Goal: Complete application form

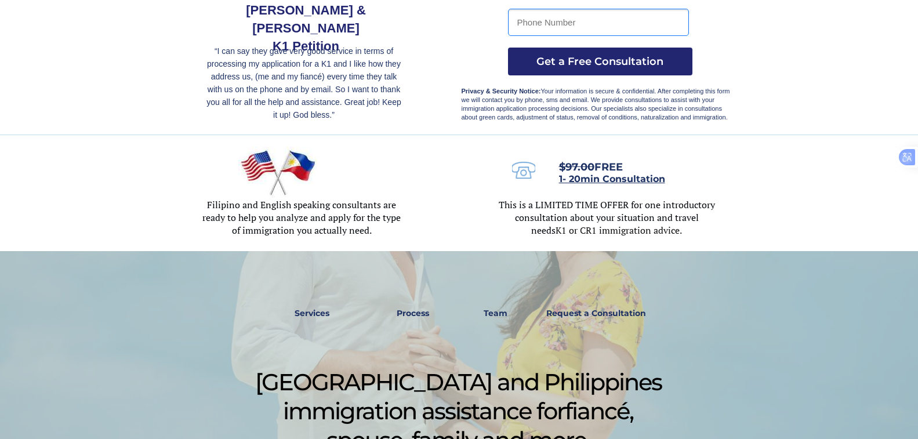
click at [528, 21] on input "tel" at bounding box center [598, 22] width 181 height 27
type input "09306655764"
click at [630, 66] on span "Get a Free Consultation" at bounding box center [600, 61] width 184 height 13
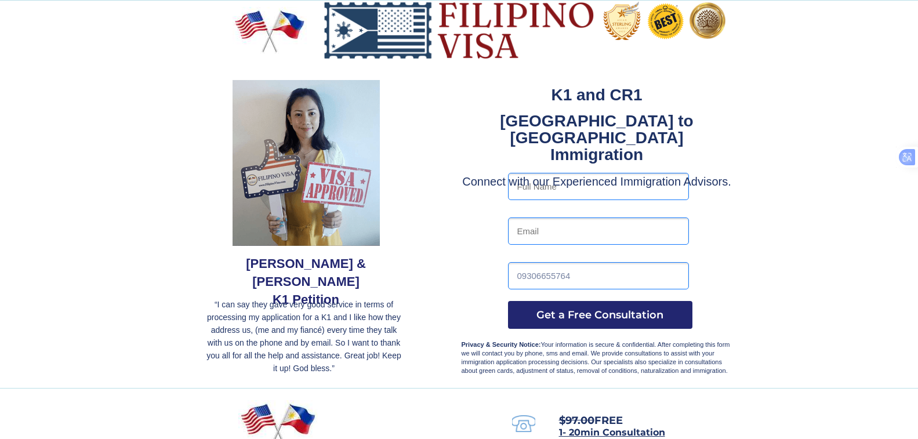
click at [540, 185] on input "text" at bounding box center [598, 186] width 181 height 27
click at [581, 194] on input "maricris" at bounding box center [598, 186] width 181 height 27
click at [547, 184] on input "maricrisabines" at bounding box center [598, 186] width 181 height 27
type input "[PERSON_NAME]"
click at [534, 231] on input "email" at bounding box center [598, 230] width 181 height 27
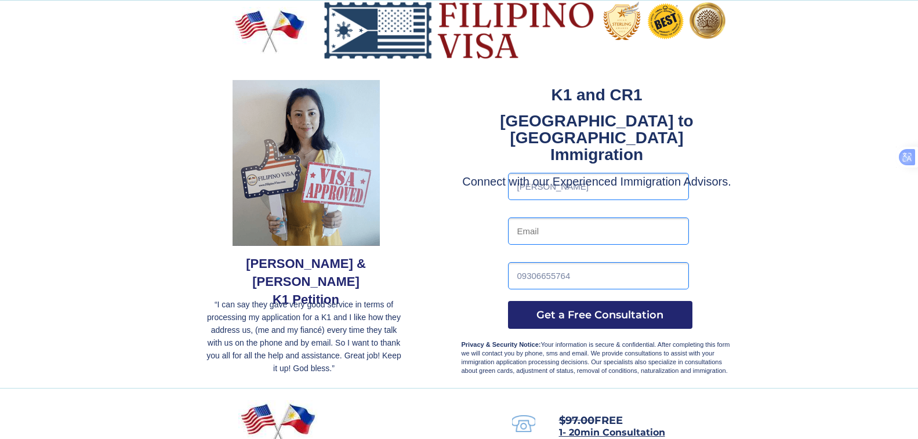
type input "[EMAIL_ADDRESS][DOMAIN_NAME]"
click at [615, 263] on input "09306655764" at bounding box center [598, 275] width 181 height 27
click at [578, 313] on span "Get a Free Consultation" at bounding box center [600, 315] width 184 height 13
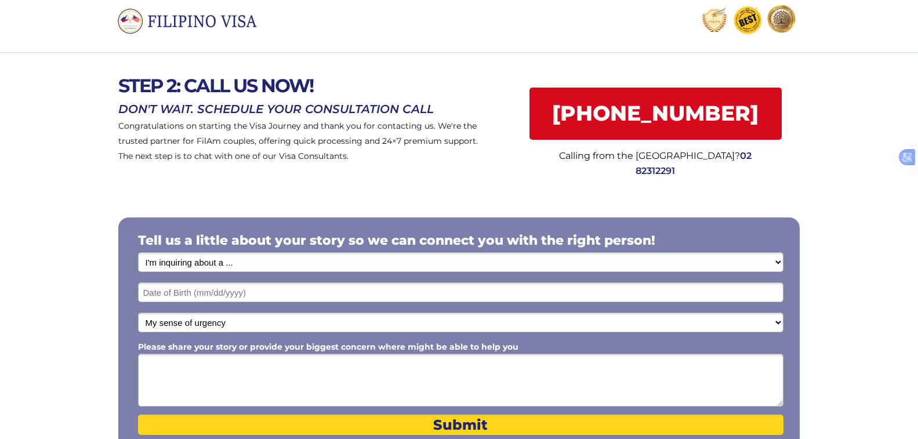
scroll to position [45, 0]
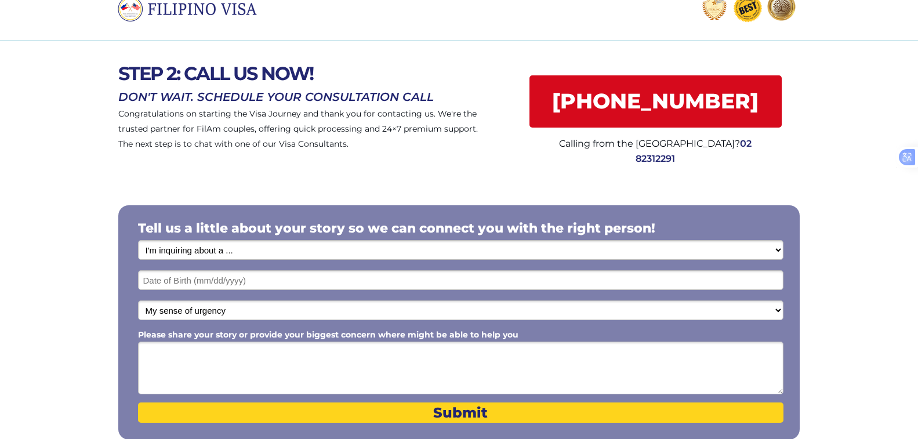
click at [776, 250] on select "I'm inquiring about a ... I don't know or other services Retirement Visa for Th…" at bounding box center [460, 250] width 645 height 20
select select "1801"
click at [138, 240] on select "I'm inquiring about a ... I don't know or other services Retirement Visa for Th…" at bounding box center [460, 250] width 645 height 20
click at [774, 249] on select "I'm inquiring about a ... I don't know or other services Retirement Visa for Th…" at bounding box center [460, 250] width 645 height 20
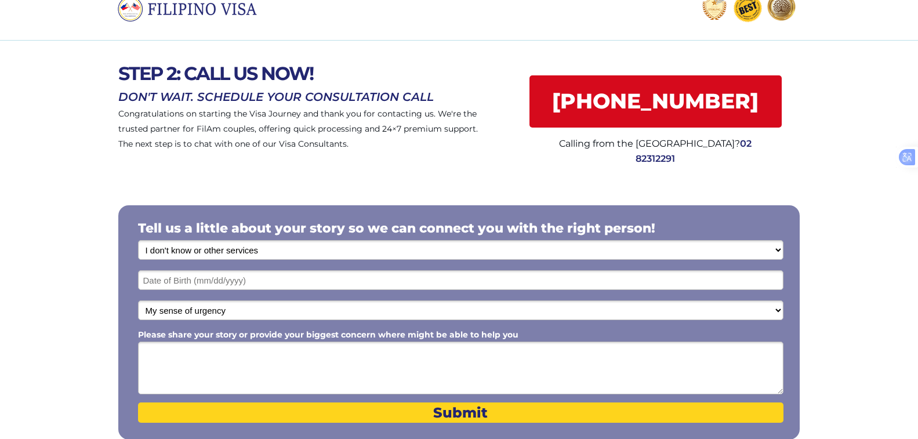
click at [780, 248] on select "I'm inquiring about a ... I don't know or other services Retirement Visa for Th…" at bounding box center [460, 250] width 645 height 20
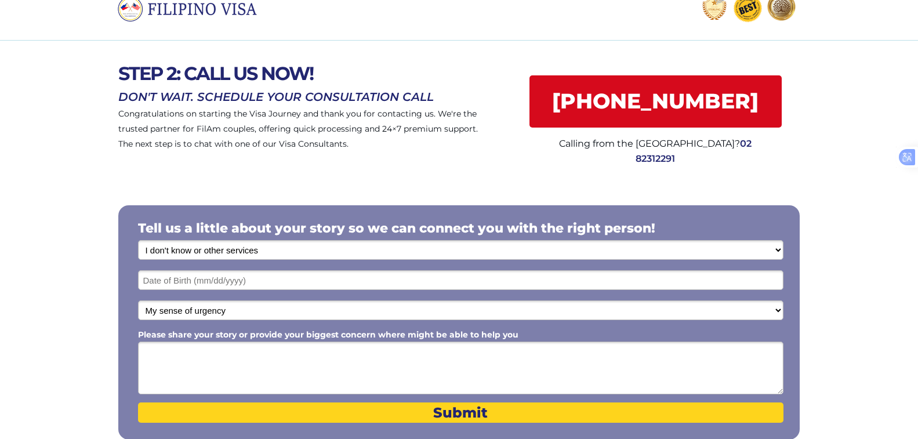
click at [780, 248] on select "I'm inquiring about a ... I don't know or other services Retirement Visa for Th…" at bounding box center [460, 250] width 645 height 20
click at [279, 281] on input "text" at bounding box center [460, 280] width 645 height 20
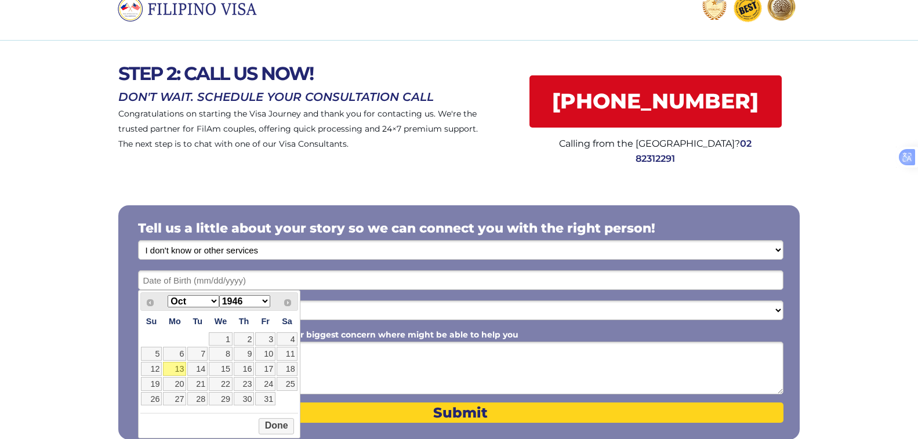
click at [263, 300] on select "1946 1947 1948 1949 1950 1951 1952 1953 1954 1955 1956 1957 1958 1959 1960 1961…" at bounding box center [244, 301] width 51 height 12
click at [212, 303] on select "Jan Feb Mar Apr May Jun Jul Aug Sep Oct Nov Dec" at bounding box center [193, 301] width 51 height 12
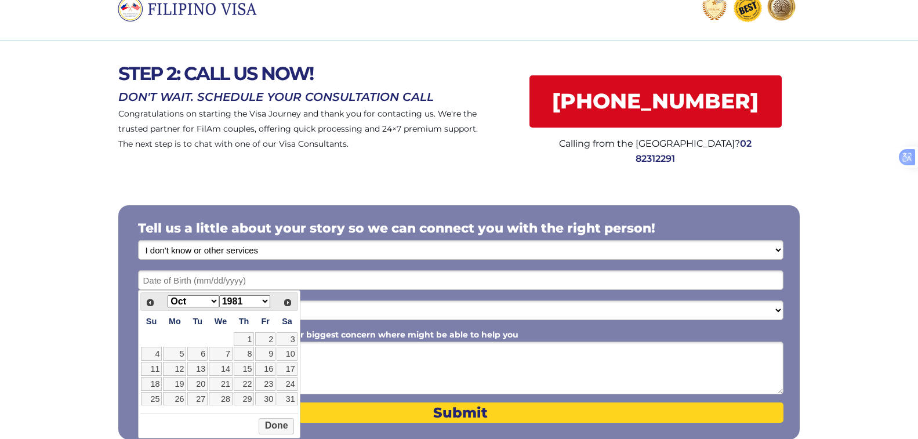
click at [212, 299] on select "Jan Feb Mar Apr May Jun Jul Aug Sep Oct Nov Dec" at bounding box center [193, 301] width 51 height 12
click at [153, 357] on link "6" at bounding box center [151, 354] width 21 height 14
type input "12/06/1981"
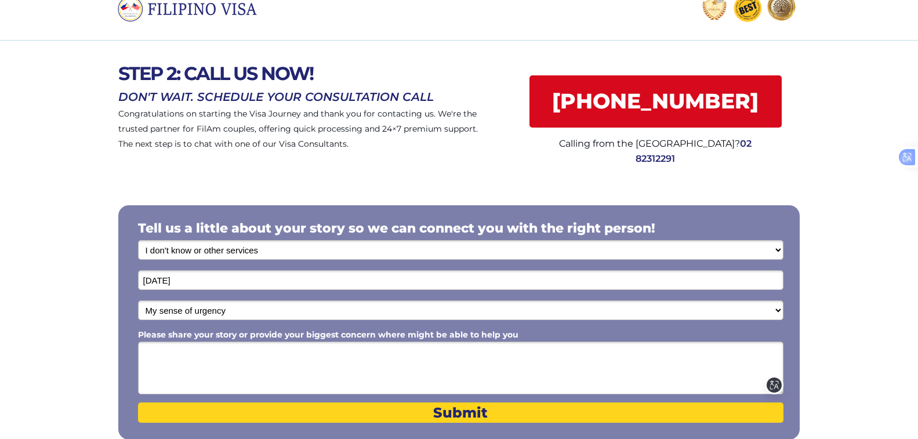
click at [155, 355] on textarea "Please share your story or provide your biggest concern where might be able to …" at bounding box center [460, 368] width 645 height 53
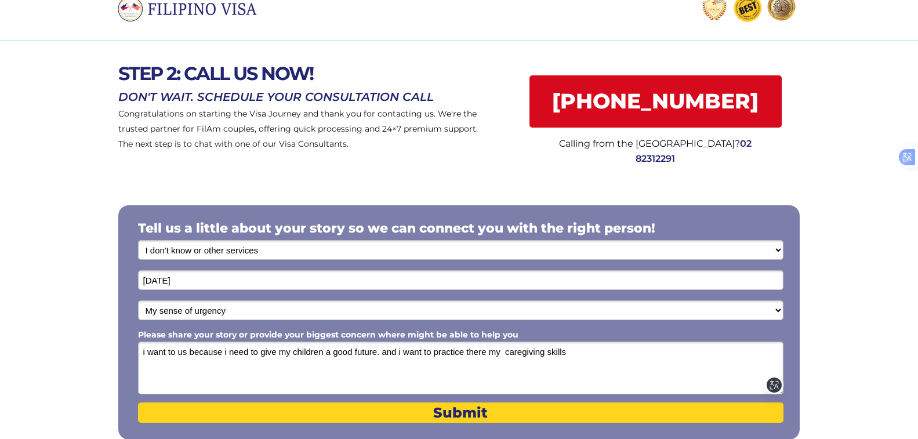
drag, startPoint x: 522, startPoint y: 350, endPoint x: 513, endPoint y: 356, distance: 10.5
click at [513, 356] on textarea "i want to us because i need to give my children a good future. and i want to pr…" at bounding box center [460, 368] width 645 height 53
click at [521, 355] on textarea "i want to us because i need to give my children a good future. and i want to pr…" at bounding box center [460, 368] width 645 height 53
click at [578, 199] on div at bounding box center [459, 321] width 918 height 288
click at [379, 350] on textarea "i want to us because i need to give my children a good future. and i want to pr…" at bounding box center [460, 368] width 645 height 53
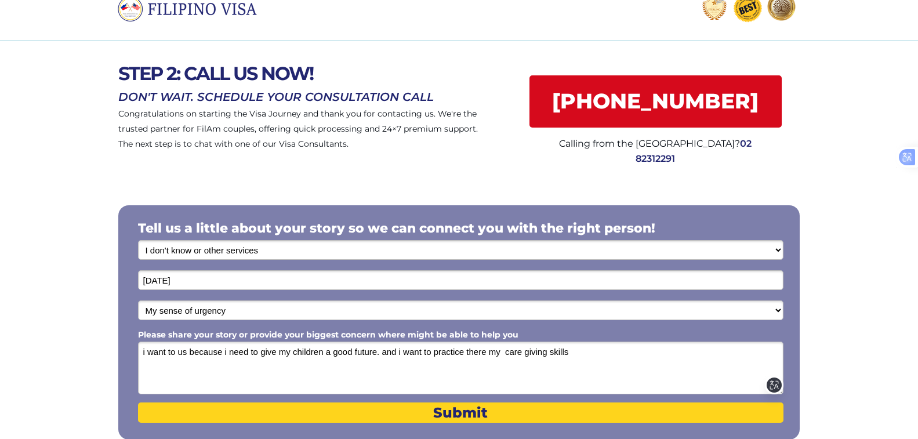
type textarea "i want to us because i need to give my children a good future and i want to pra…"
